Goal: Task Accomplishment & Management: Manage account settings

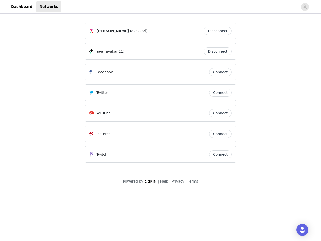
click at [161, 95] on div "Twitter" at bounding box center [149, 93] width 120 height 6
click at [161, 7] on div at bounding box center [179, 6] width 237 height 11
click at [305, 7] on icon "avatar" at bounding box center [304, 7] width 5 height 8
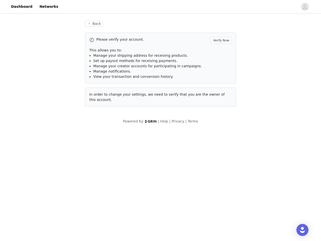
click at [219, 31] on div "Back Please verify your account. Verify Now This allows you to: Manage your shi…" at bounding box center [160, 64] width 163 height 98
click at [219, 51] on p "This allows you to:" at bounding box center [160, 50] width 142 height 5
click at [220, 72] on li "Manage notifications." at bounding box center [162, 71] width 138 height 5
